Goal: Task Accomplishment & Management: Use online tool/utility

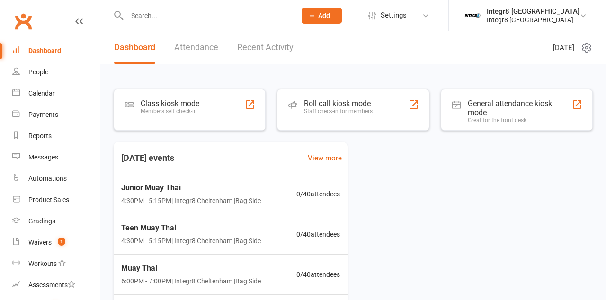
click at [179, 58] on link "Attendance" at bounding box center [196, 47] width 44 height 33
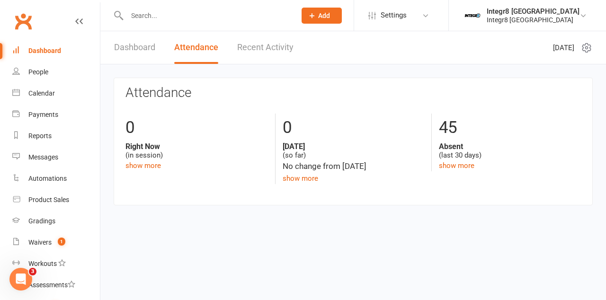
click at [121, 51] on link "Dashboard" at bounding box center [134, 47] width 41 height 33
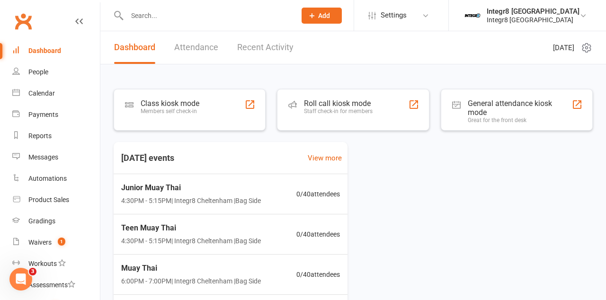
click at [191, 89] on div "Class kiosk mode Members self check-in" at bounding box center [190, 110] width 152 height 42
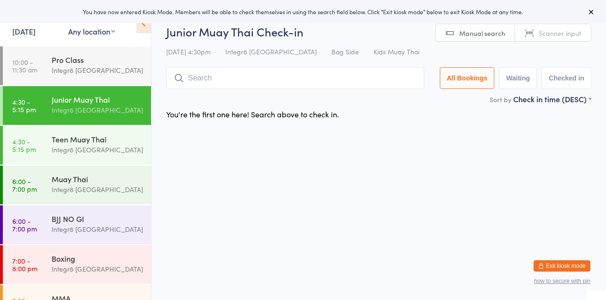
click at [289, 76] on input "search" at bounding box center [295, 78] width 258 height 22
click at [296, 110] on div "You're the first one here! Search above to check in." at bounding box center [252, 114] width 173 height 10
